Goal: Information Seeking & Learning: Learn about a topic

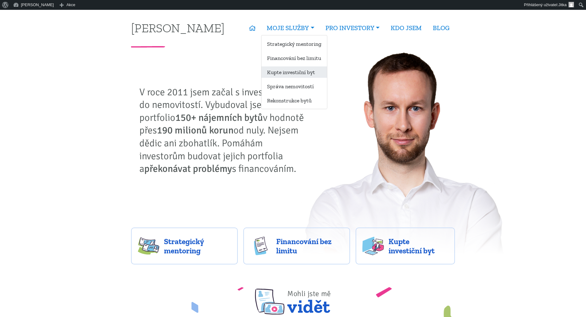
click at [285, 77] on link "Kupte investiční byt" at bounding box center [294, 71] width 66 height 11
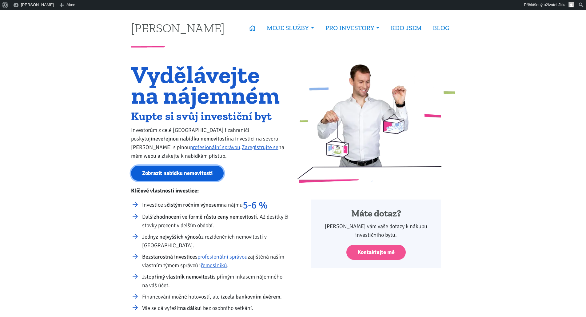
click at [168, 174] on link "Zobrazit nabídku nemovitostí" at bounding box center [177, 173] width 93 height 15
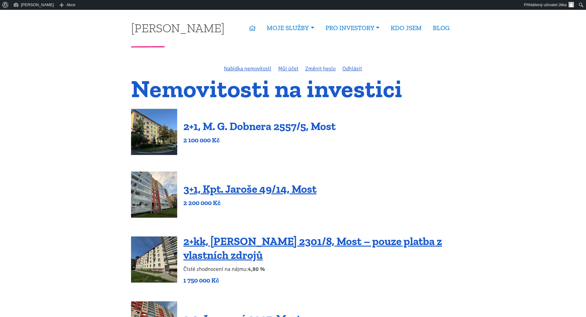
click at [254, 126] on link "2+1, M. G. Dobnera 2557/5, Most" at bounding box center [259, 126] width 152 height 13
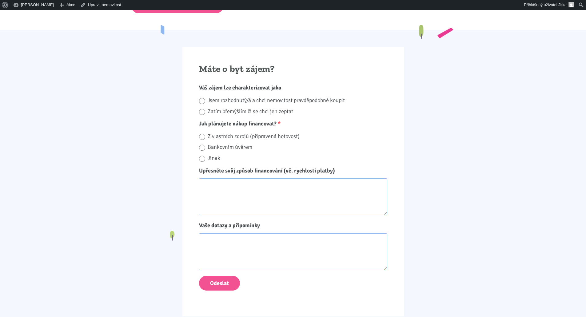
scroll to position [461, 0]
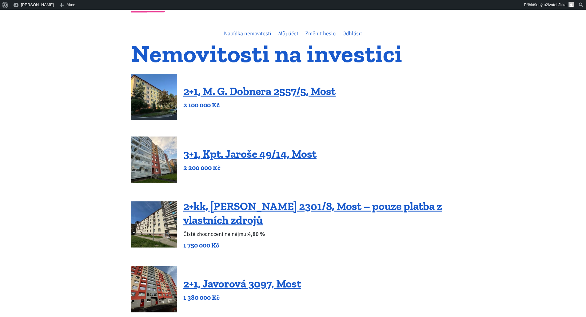
scroll to position [31, 0]
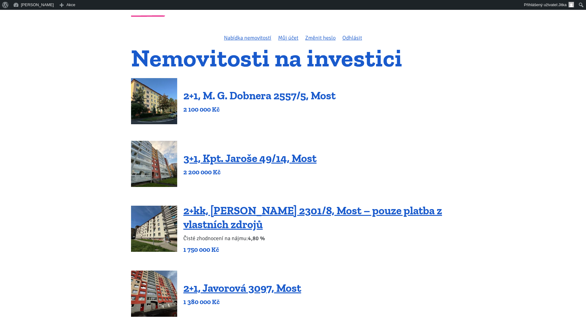
click at [233, 98] on link "2+1, M. G. Dobnera 2557/5, Most" at bounding box center [259, 95] width 152 height 13
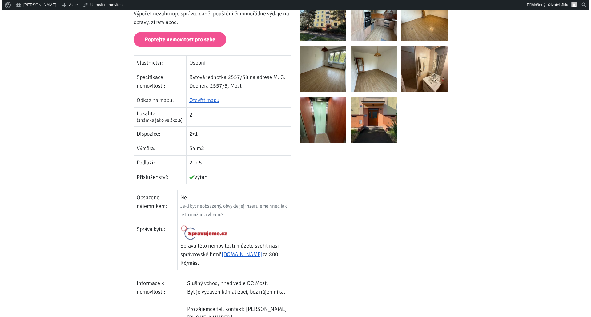
scroll to position [92, 0]
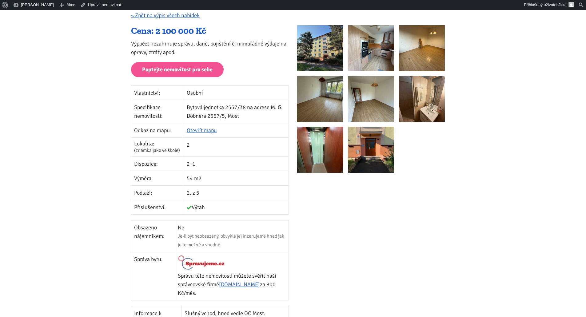
click at [416, 106] on img at bounding box center [422, 99] width 46 height 46
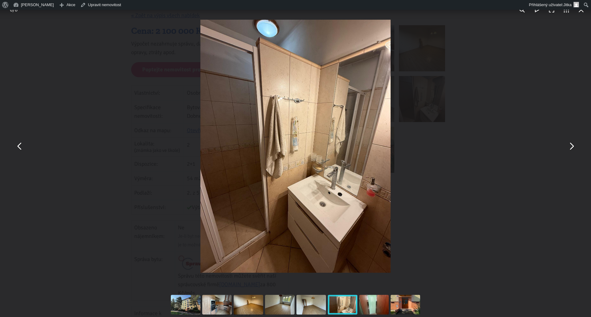
click at [568, 149] on button "You can close this modal content with the ESC key" at bounding box center [571, 146] width 15 height 15
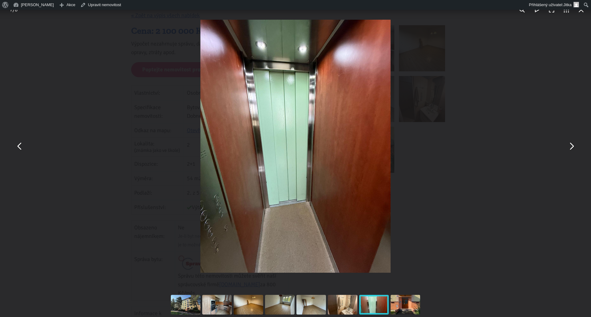
click at [14, 144] on button "You can close this modal content with the ESC key" at bounding box center [19, 146] width 15 height 15
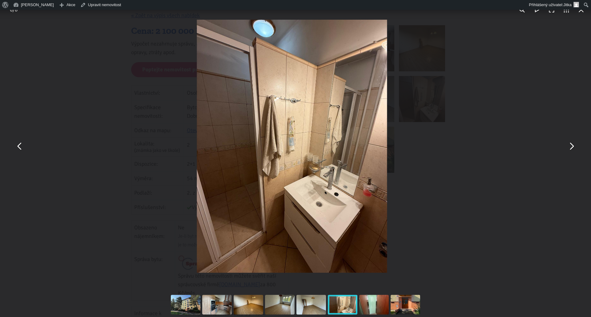
click at [14, 144] on button "You can close this modal content with the ESC key" at bounding box center [19, 146] width 15 height 15
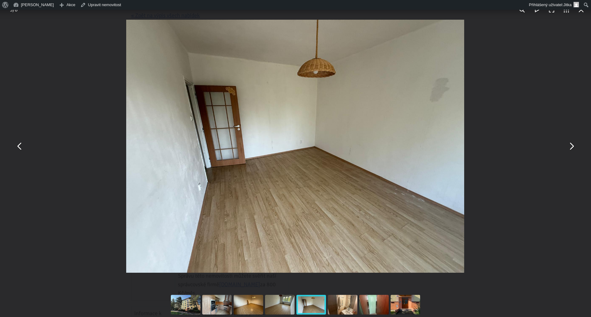
click at [14, 144] on button "You can close this modal content with the ESC key" at bounding box center [19, 146] width 15 height 15
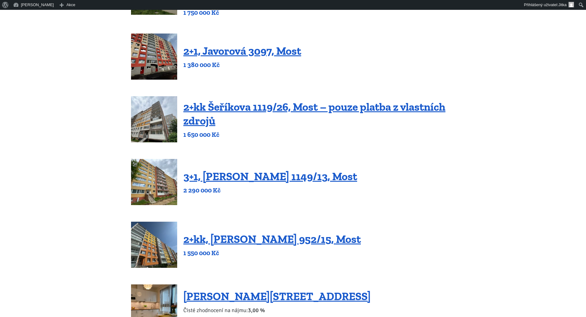
scroll to position [308, 0]
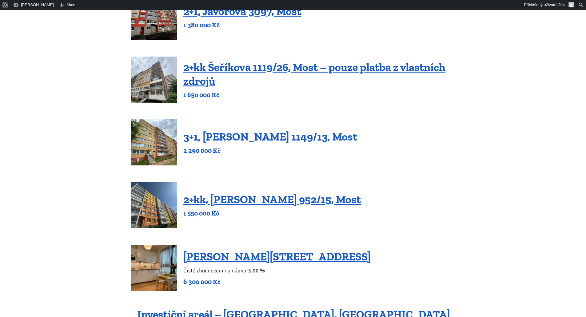
click at [247, 143] on link "3+1, [PERSON_NAME] 1149/13, Most" at bounding box center [270, 136] width 174 height 13
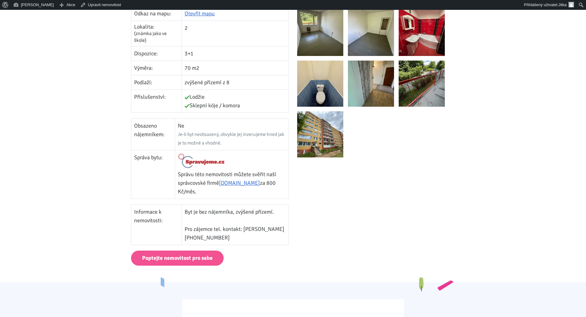
scroll to position [215, 0]
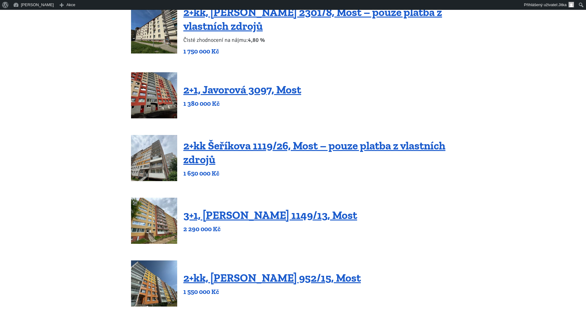
scroll to position [246, 0]
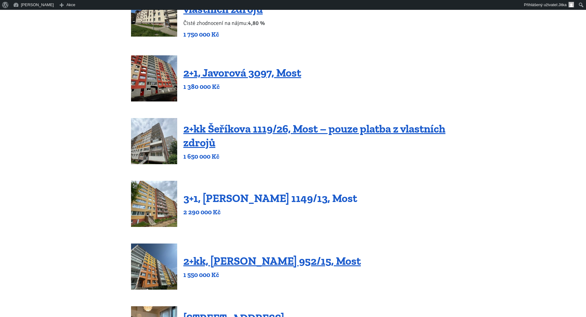
click at [254, 200] on link "3+1, [PERSON_NAME] 1149/13, Most" at bounding box center [270, 198] width 174 height 13
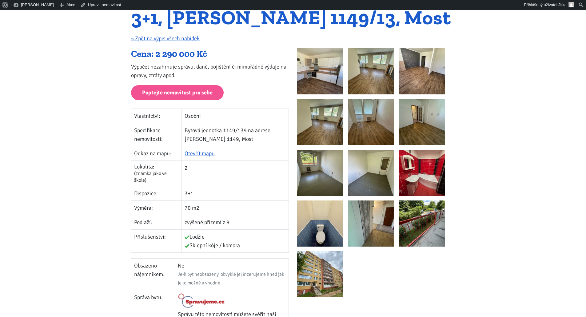
scroll to position [154, 0]
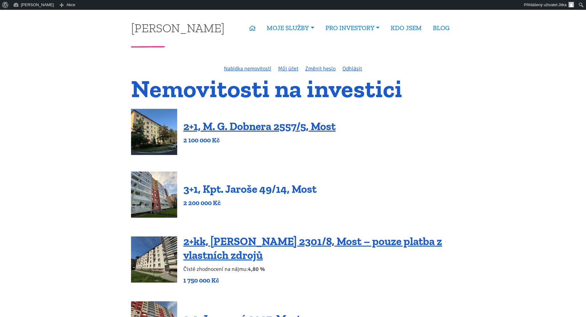
click at [238, 189] on link "3+1, Kpt. Jaroše 49/14, Most" at bounding box center [249, 188] width 133 height 13
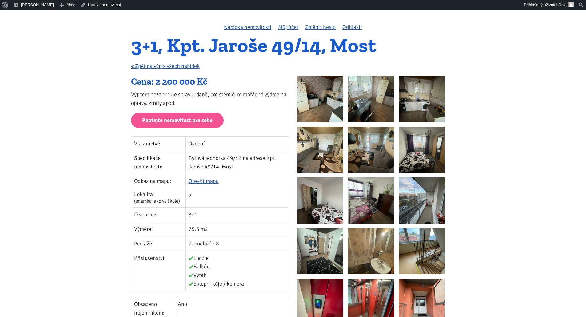
scroll to position [31, 0]
